Goal: Find contact information: Find contact information

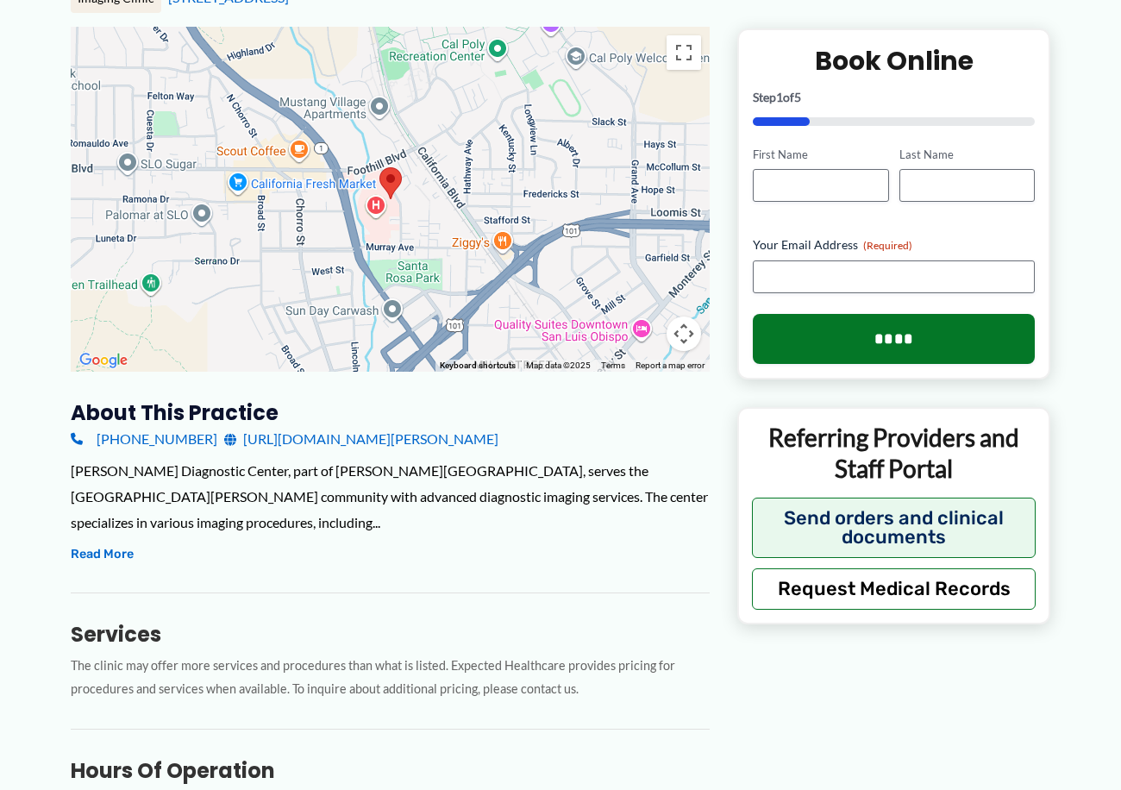
scroll to position [122, 0]
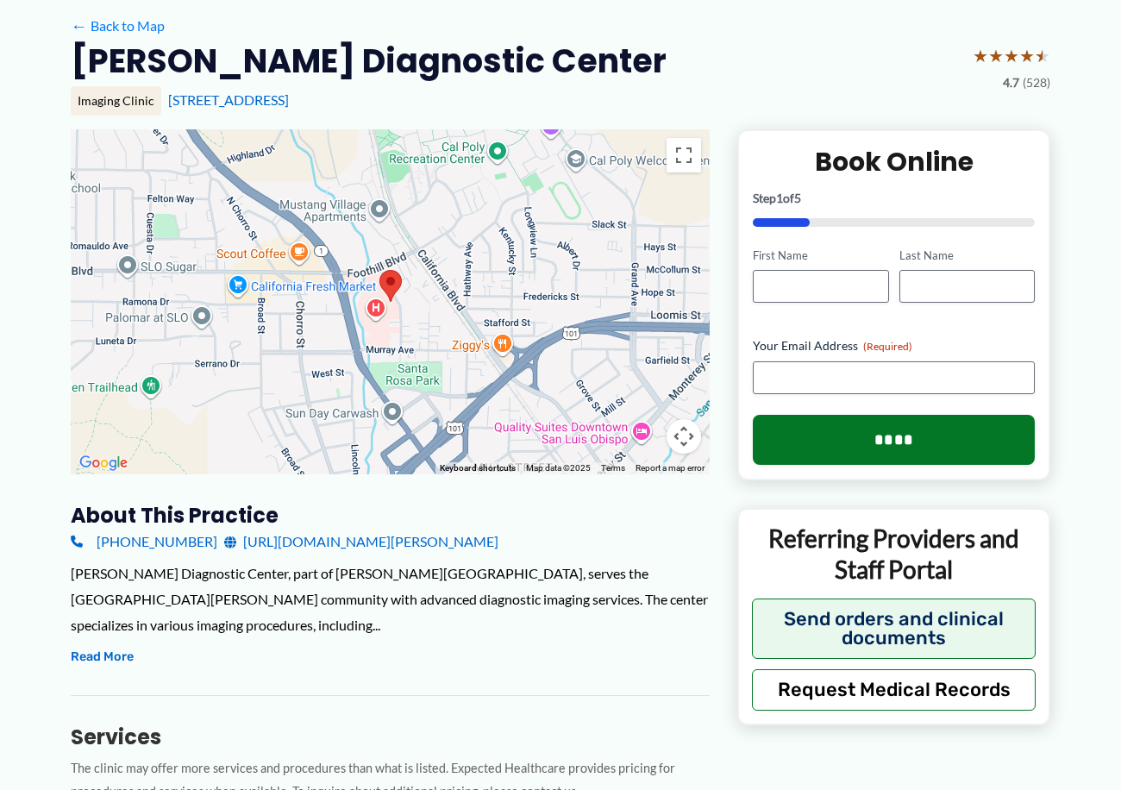
click at [389, 284] on img at bounding box center [390, 286] width 22 height 32
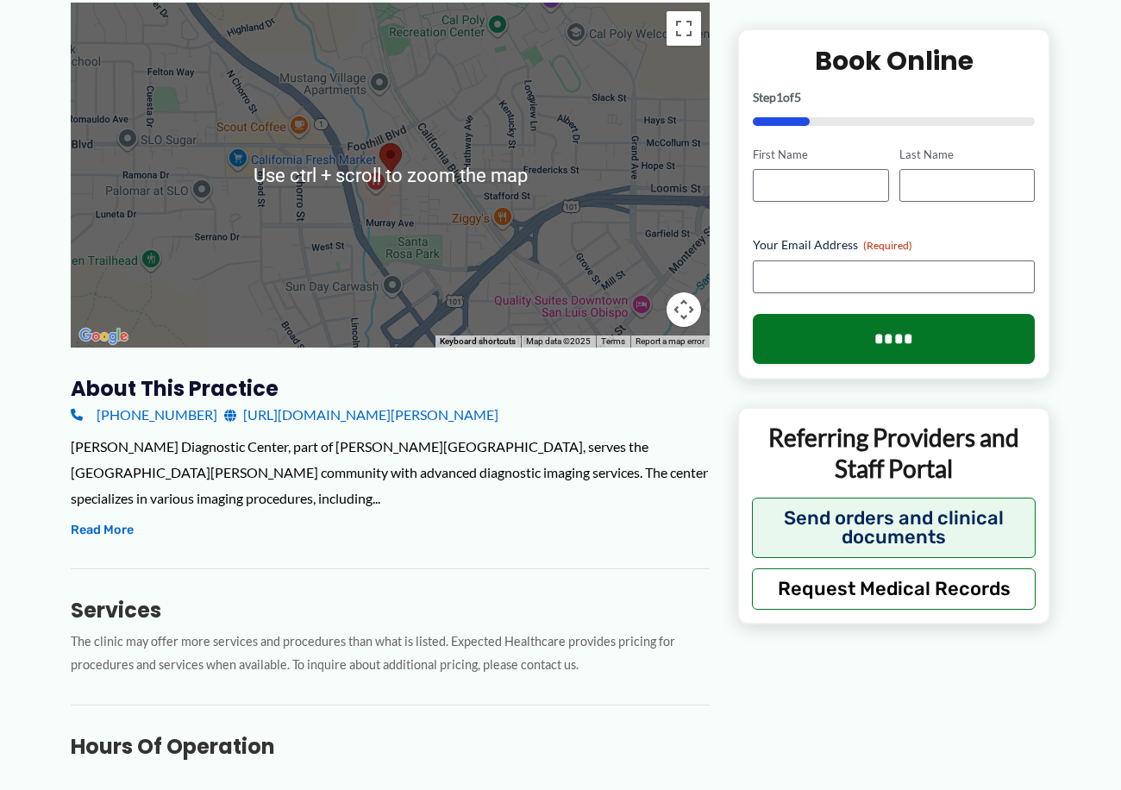
scroll to position [259, 0]
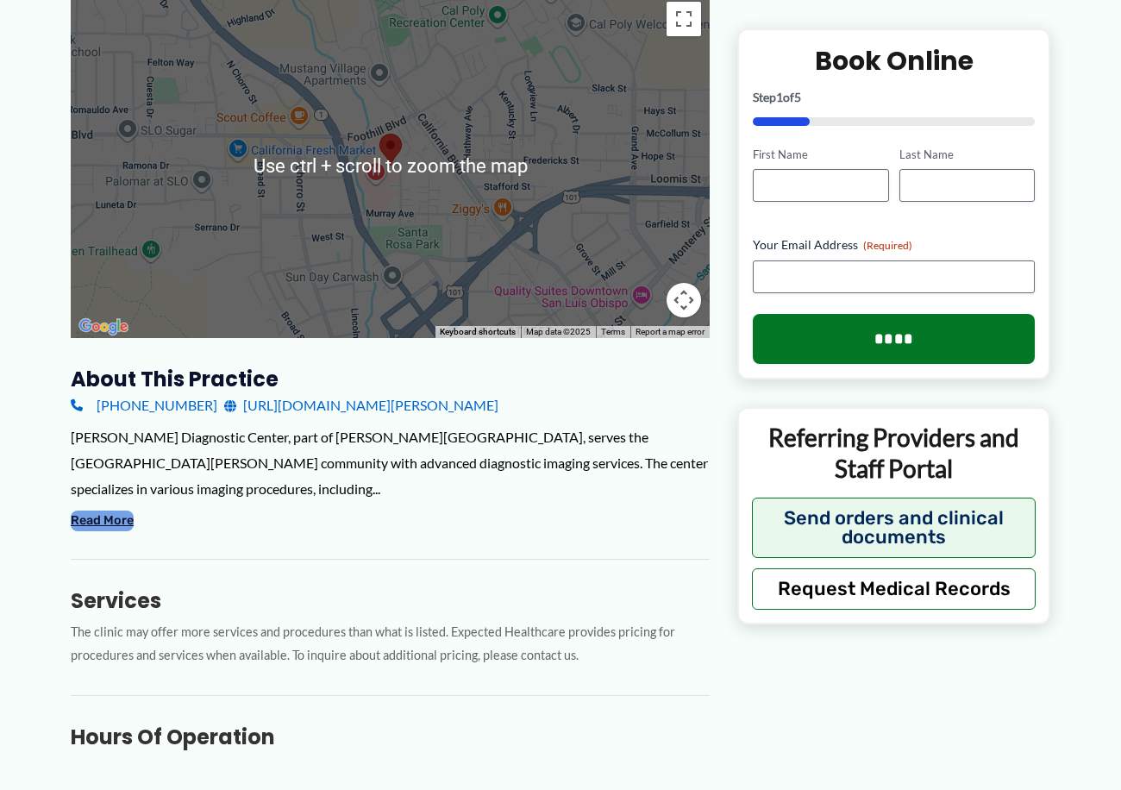
click at [116, 523] on button "Read More" at bounding box center [102, 521] width 63 height 21
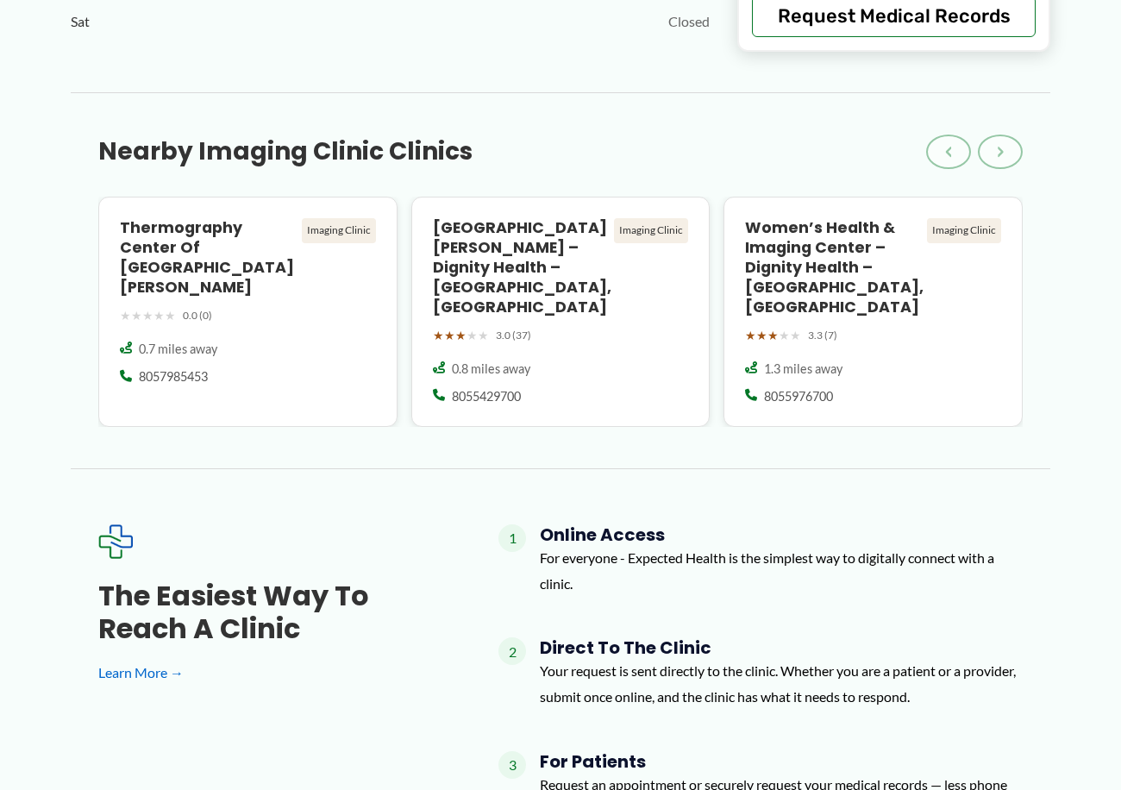
scroll to position [2070, 0]
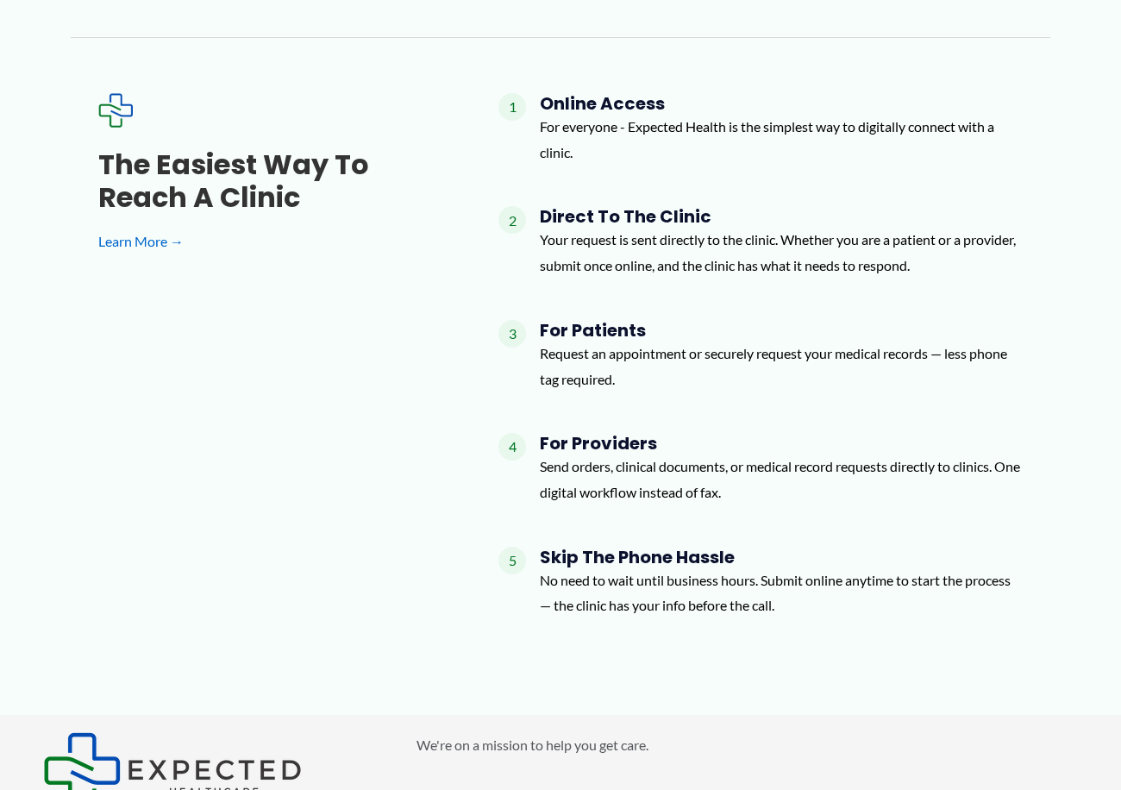
click at [518, 93] on span "1" at bounding box center [512, 107] width 28 height 28
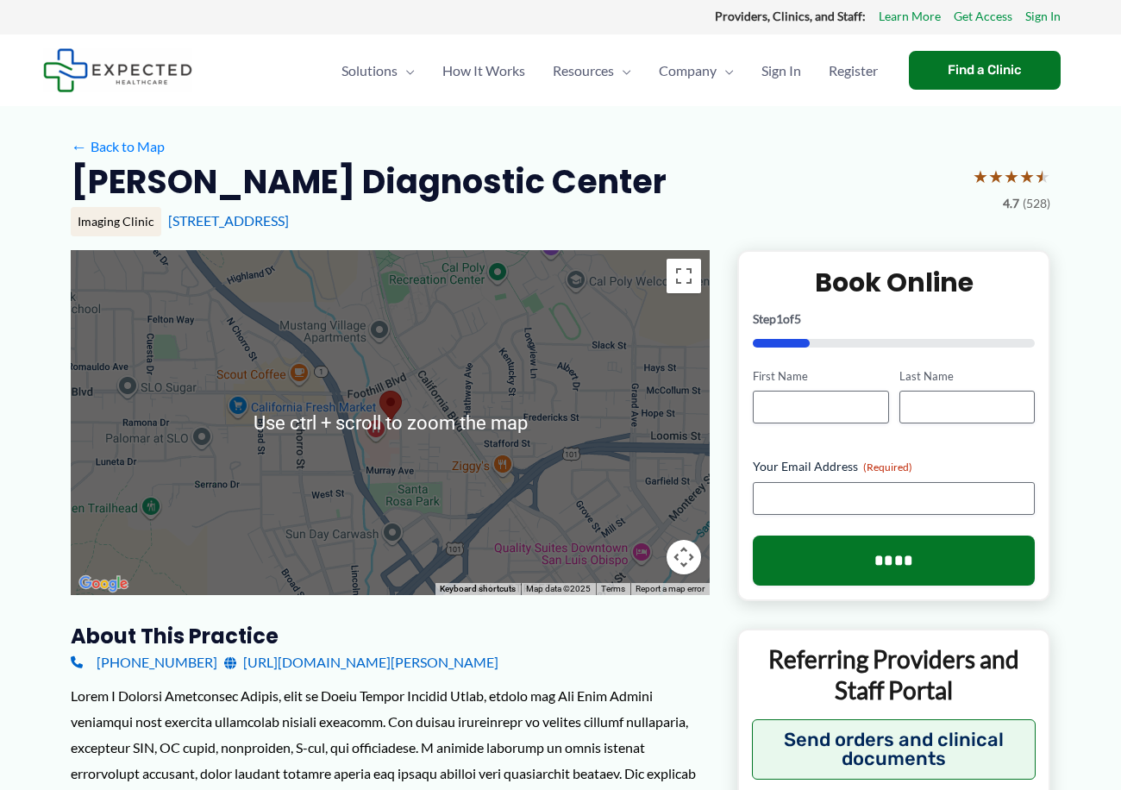
scroll to position [0, 0]
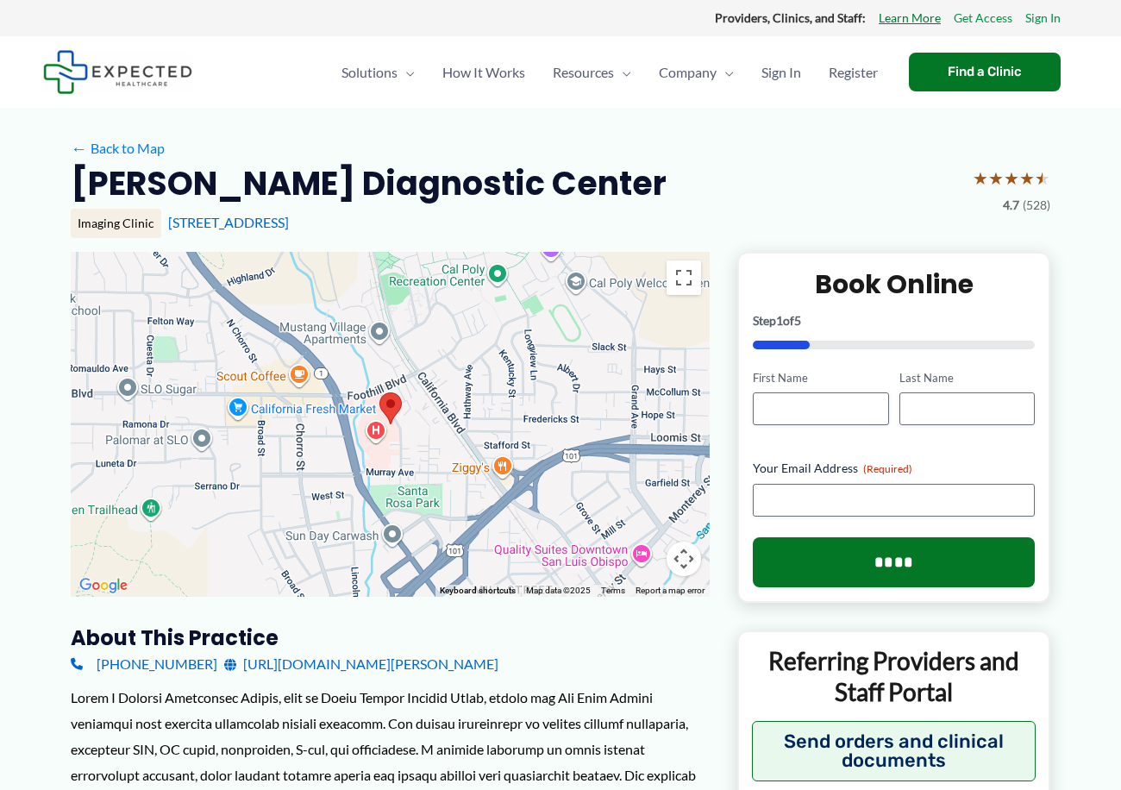
click at [924, 19] on link "Learn More" at bounding box center [910, 18] width 62 height 22
click at [131, 661] on link "(805) 546-7733" at bounding box center [144, 664] width 147 height 26
click at [394, 667] on link "https://www.tenethealthcentralcoast.com/locations/detail/selma-carlson-diagnost…" at bounding box center [361, 664] width 274 height 26
